Goal: Task Accomplishment & Management: Manage account settings

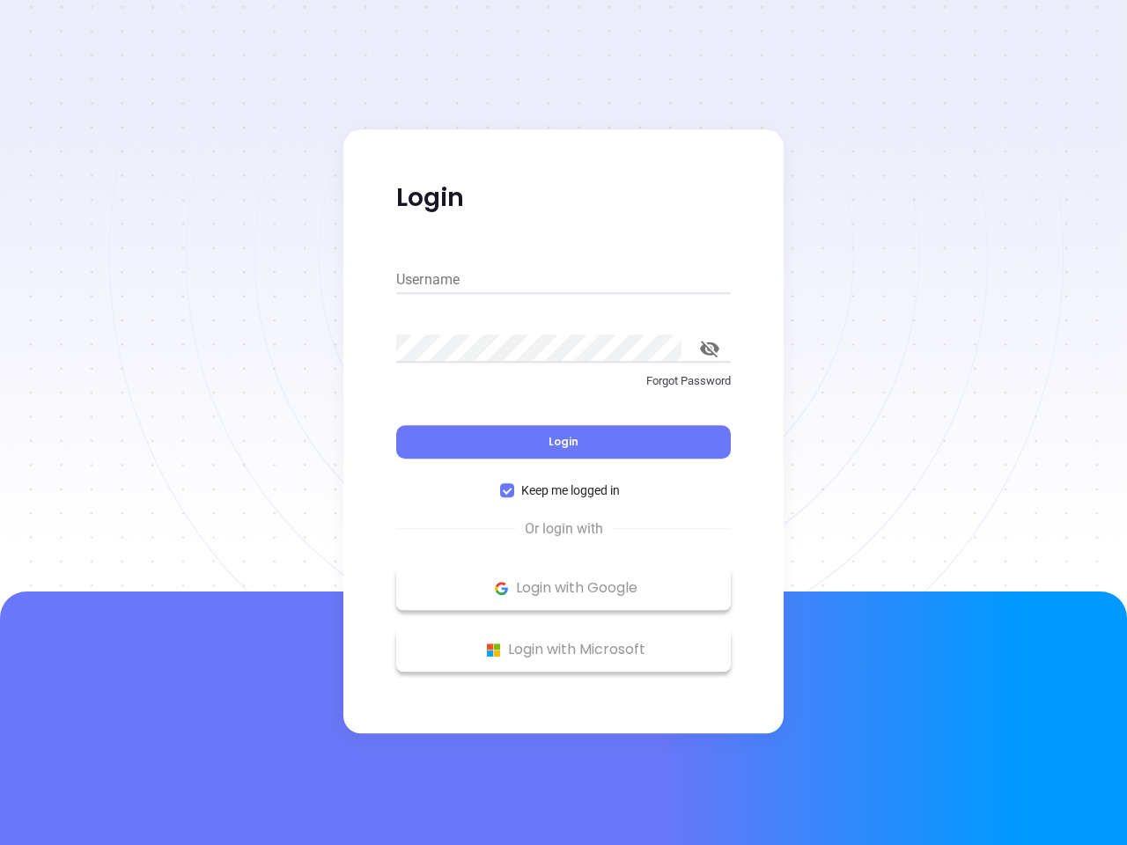
click at [564, 423] on div "Login" at bounding box center [563, 431] width 335 height 55
click at [564, 280] on input "Username" at bounding box center [563, 280] width 335 height 28
click at [710, 349] on icon "toggle password visibility" at bounding box center [709, 349] width 19 height 17
click at [564, 442] on span "Login" at bounding box center [564, 441] width 30 height 15
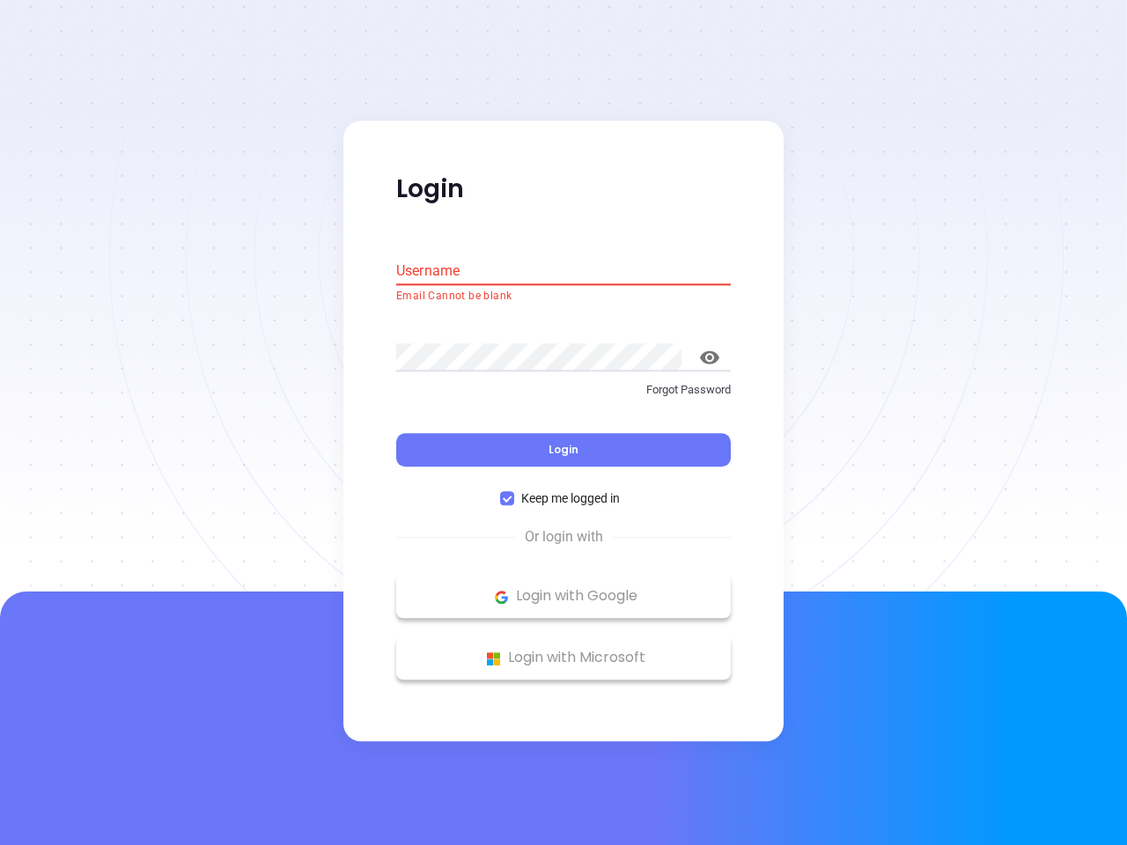
click at [564, 490] on span "Keep me logged in" at bounding box center [570, 499] width 113 height 19
click at [514, 492] on input "Keep me logged in" at bounding box center [507, 499] width 14 height 14
checkbox input "false"
click at [564, 588] on p "Login with Google" at bounding box center [563, 597] width 317 height 26
click at [564, 650] on p "Login with Microsoft" at bounding box center [563, 658] width 317 height 26
